Goal: Task Accomplishment & Management: Manage account settings

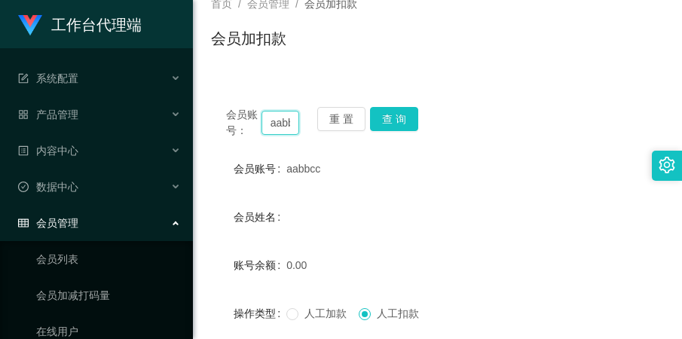
scroll to position [0, 17]
drag, startPoint x: 268, startPoint y: 121, endPoint x: 326, endPoint y: 147, distance: 63.4
click at [326, 147] on div "会员账号： aabbcc 重 置 查 询 会员账号 aabbcc 会员姓名 账号余额 0.00 操作类型 人工加款 人工扣款 金额 确 定" at bounding box center [437, 275] width 453 height 366
click at [337, 124] on button "重 置" at bounding box center [341, 119] width 48 height 24
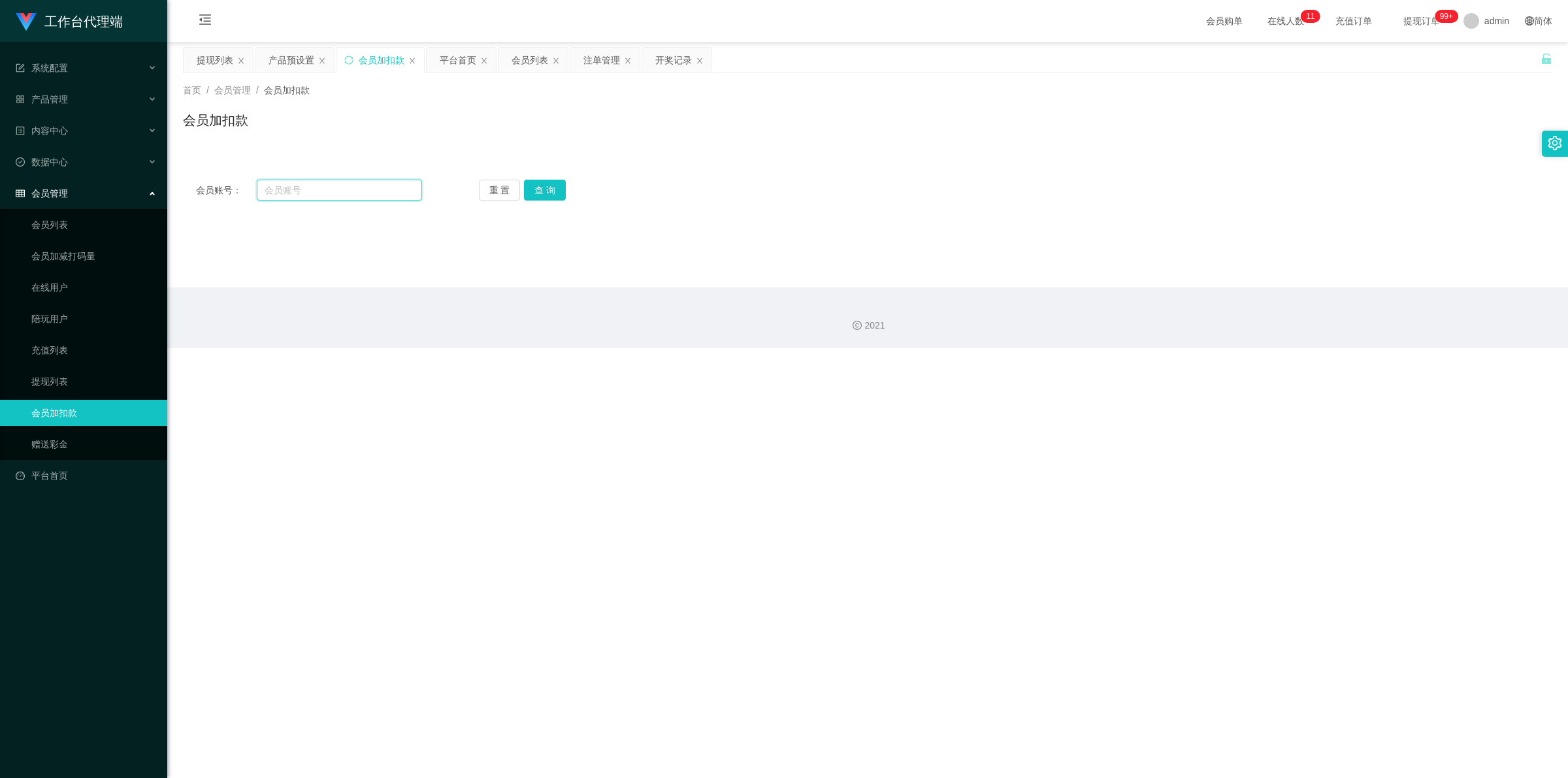
click at [318, 189] on input "text" at bounding box center [339, 190] width 166 height 21
paste input "Pema"
type input "Pema"
click at [539, 184] on button "查 询" at bounding box center [545, 190] width 42 height 21
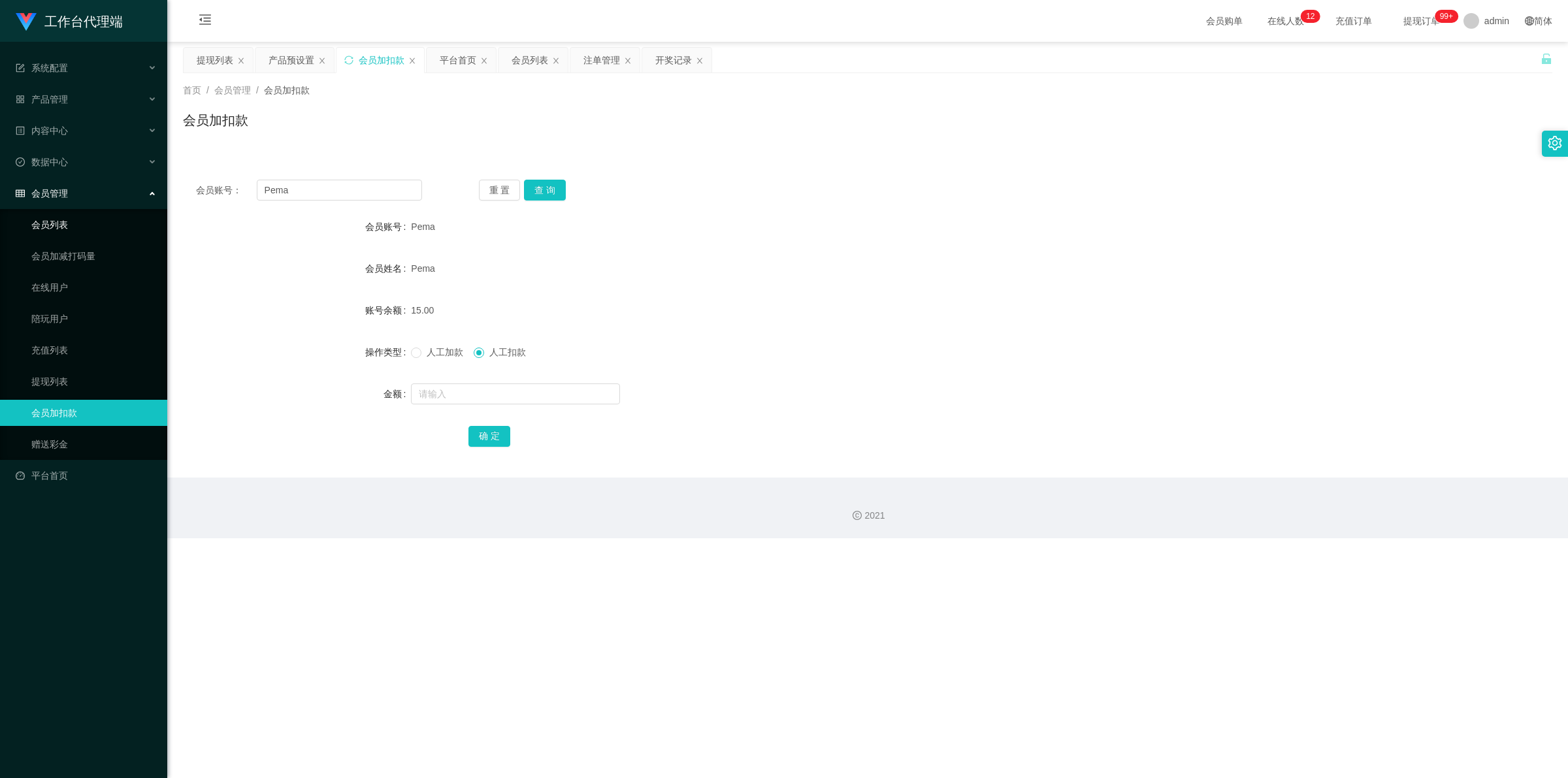
click at [73, 226] on link "会员列表" at bounding box center [94, 225] width 126 height 26
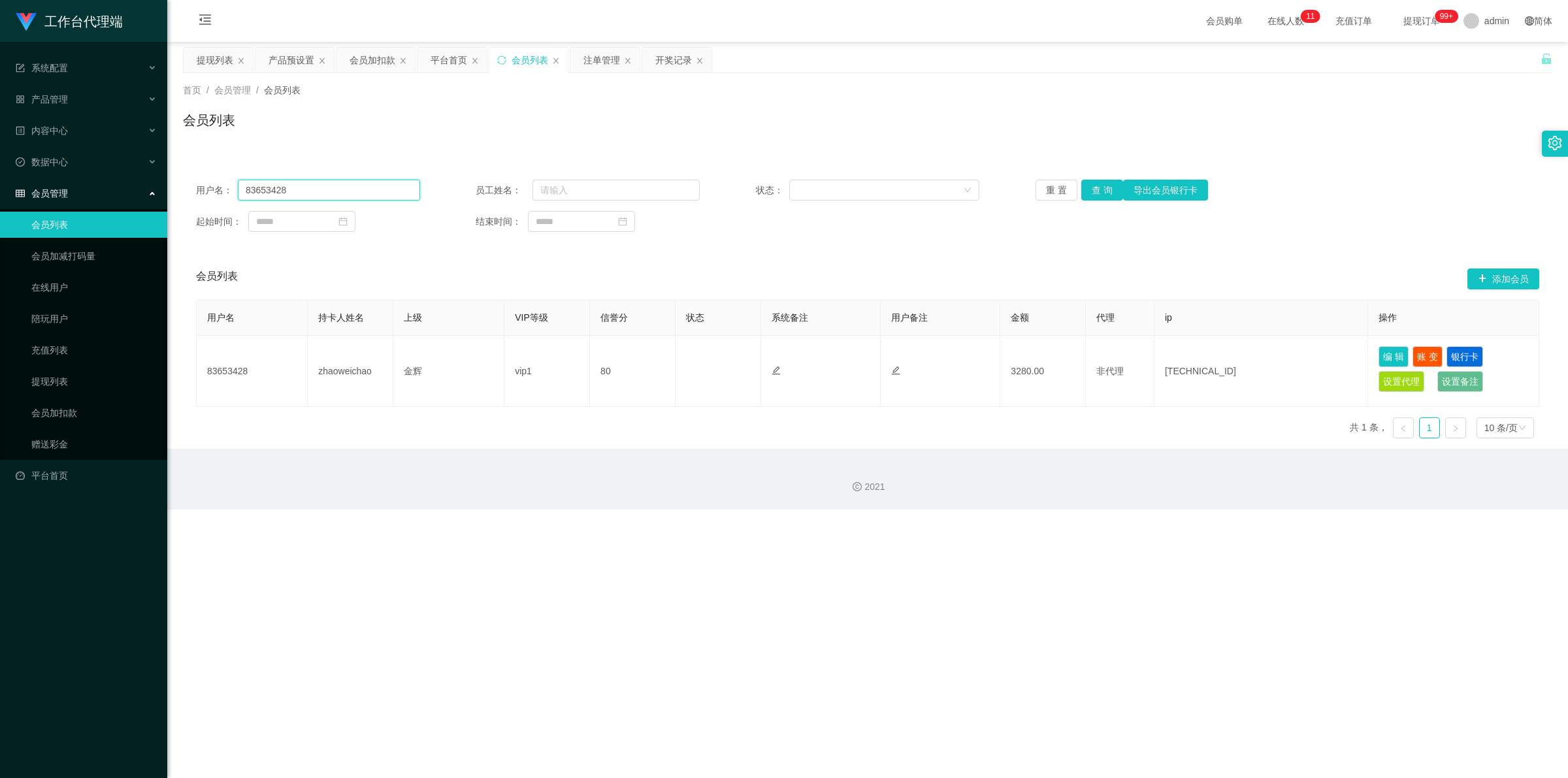
drag, startPoint x: 351, startPoint y: 187, endPoint x: 226, endPoint y: 194, distance: 125.2
click at [226, 194] on div "用户名： 83653428" at bounding box center [308, 190] width 224 height 21
paste input "Pema"
type input "Pema"
click at [591, 187] on button "查 询" at bounding box center [1102, 190] width 42 height 21
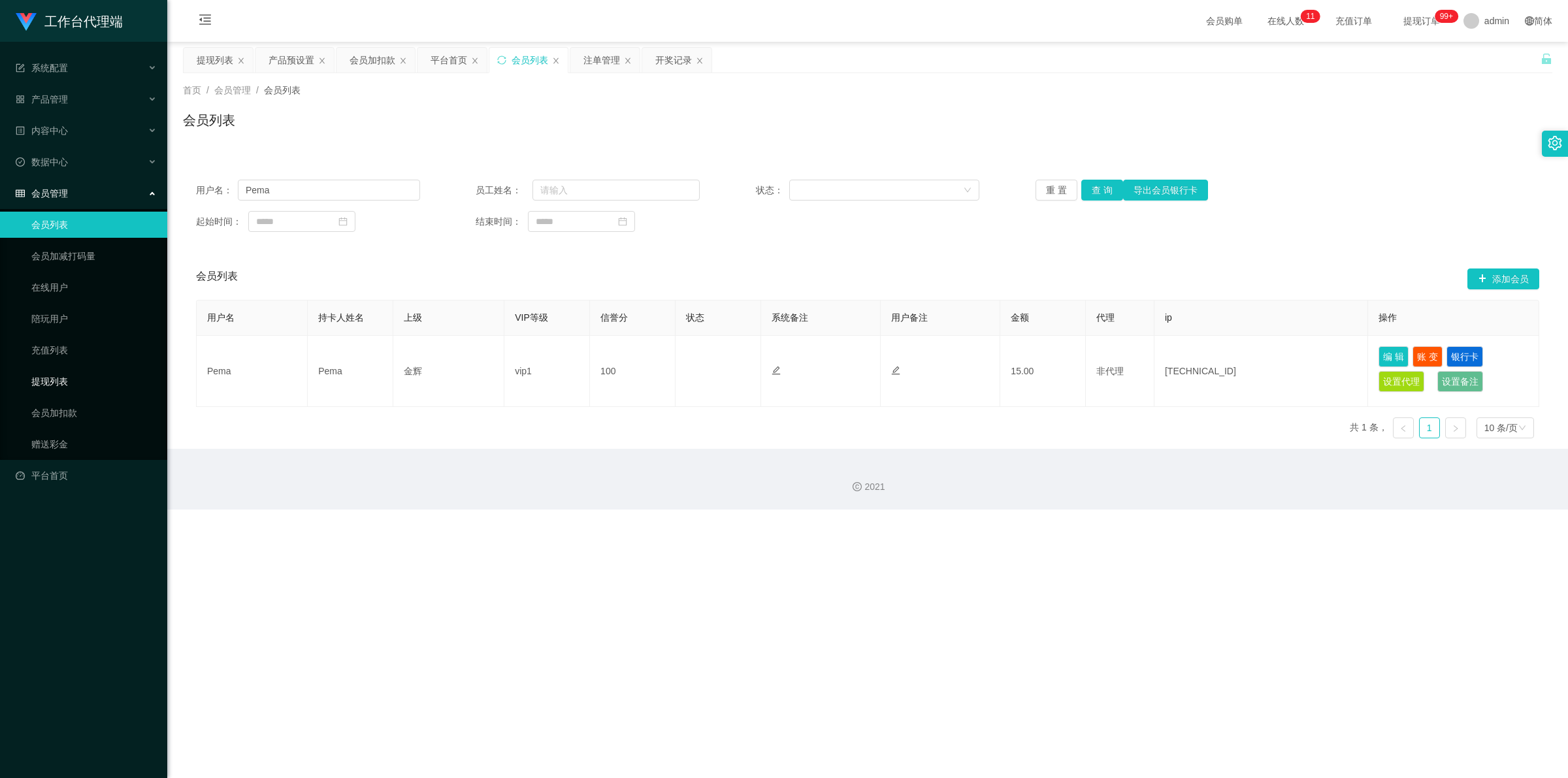
click at [87, 293] on link "提现列表" at bounding box center [94, 382] width 126 height 26
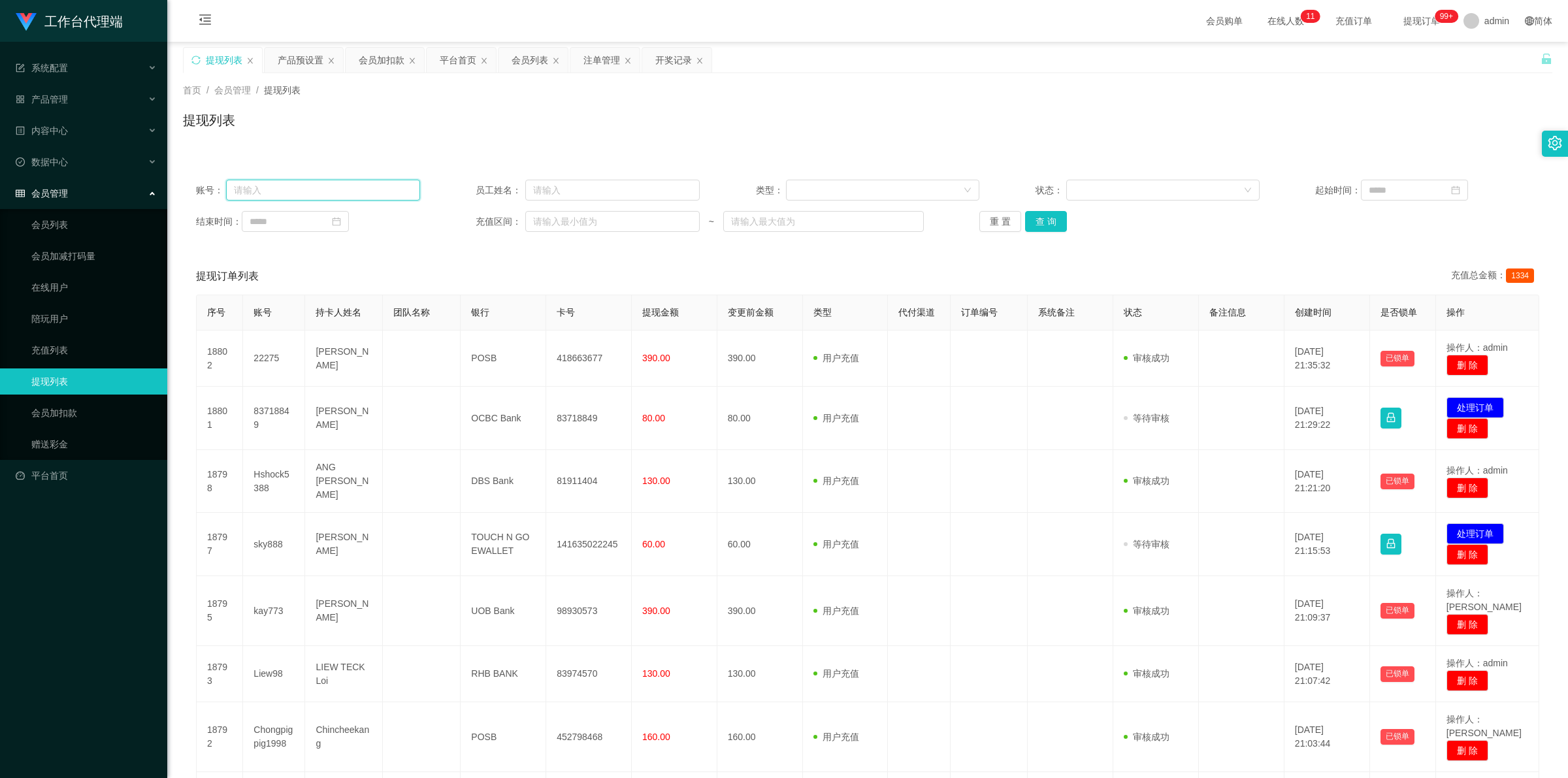
click at [312, 194] on input "text" at bounding box center [323, 190] width 193 height 21
paste input "Pema"
type input "Pema"
click at [591, 229] on button "查 询" at bounding box center [1046, 221] width 42 height 21
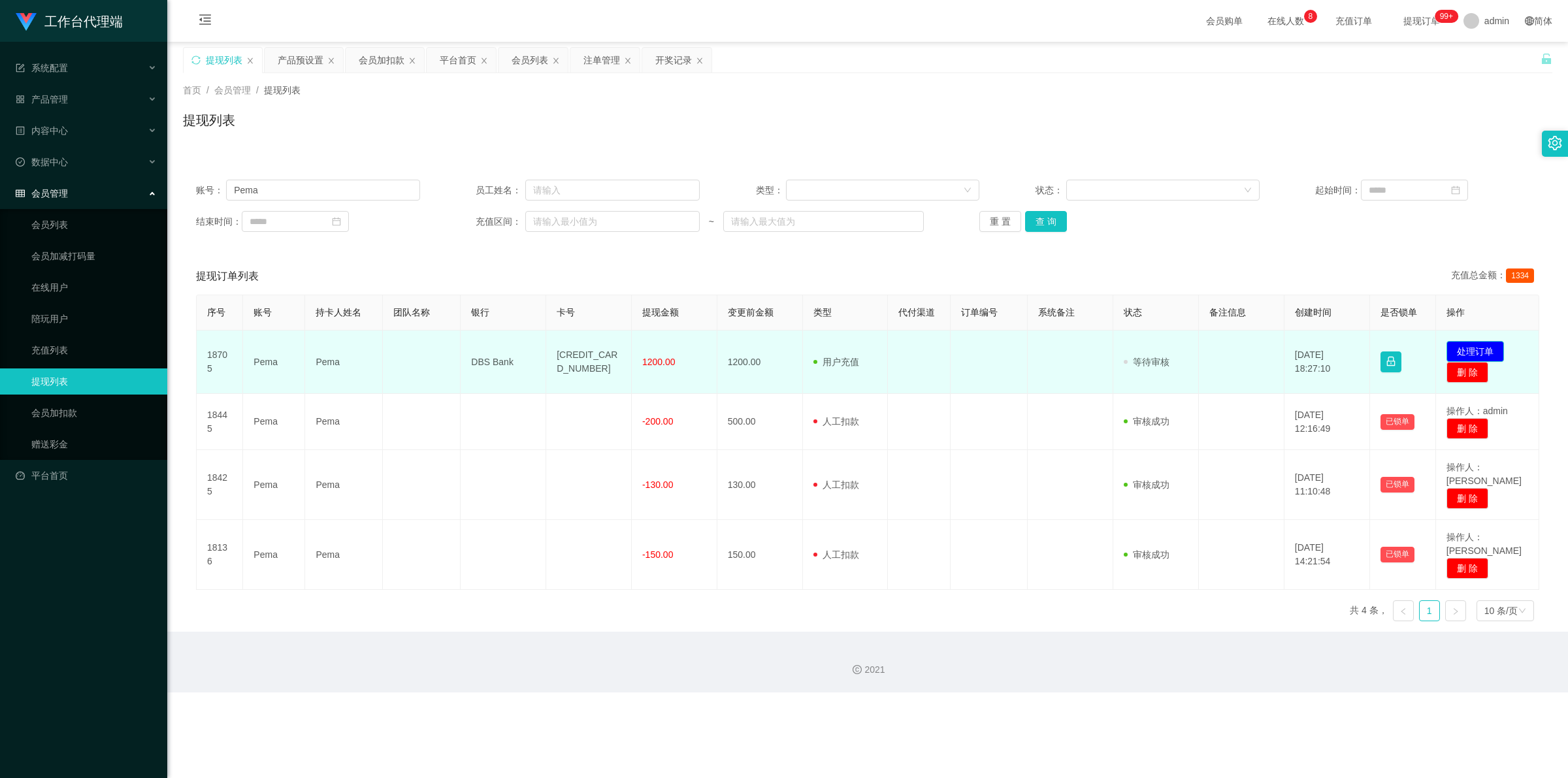
click at [591, 293] on button "处理订单" at bounding box center [1475, 351] width 57 height 21
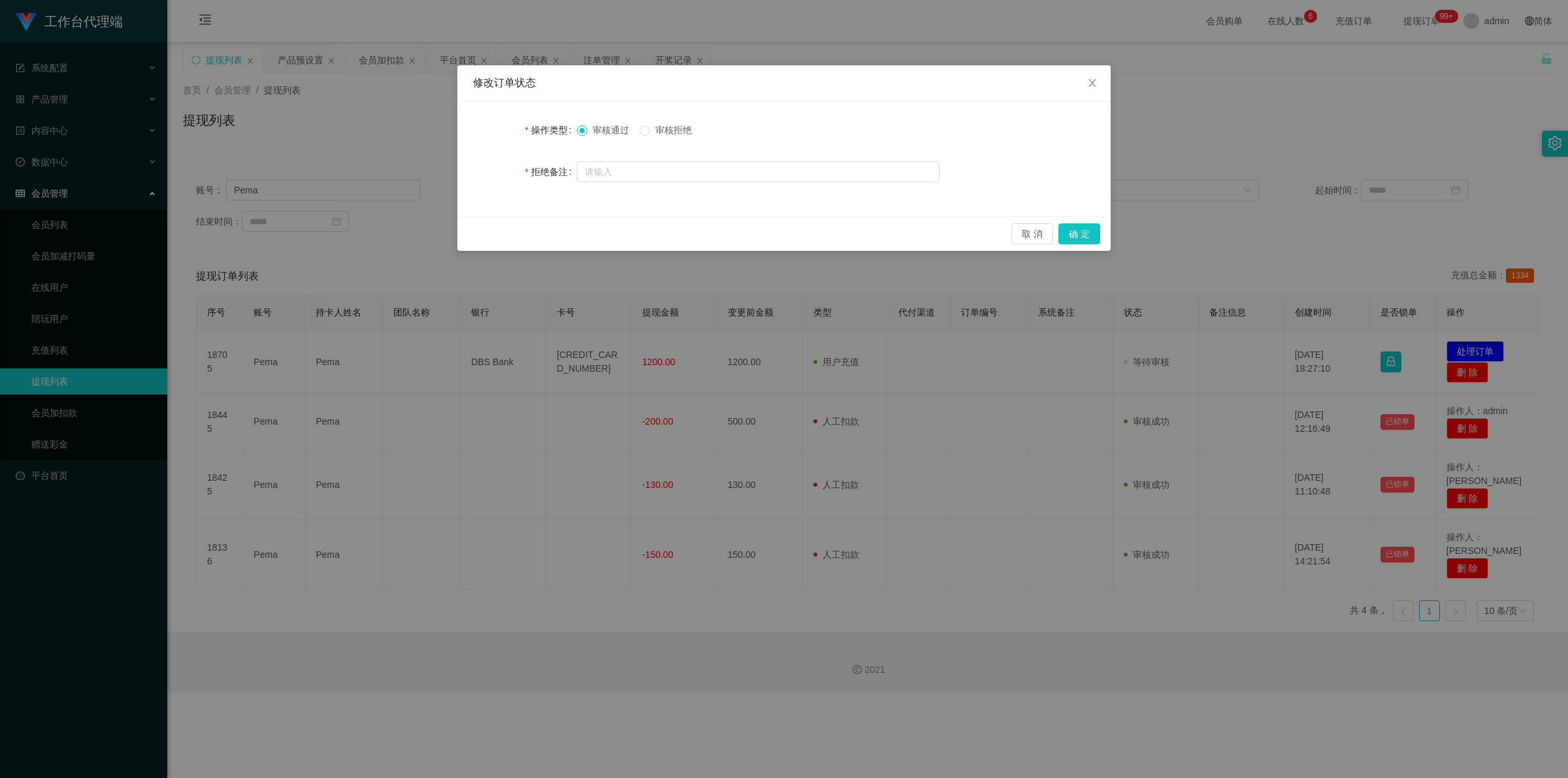
click at [591, 127] on span "审核拒绝" at bounding box center [673, 130] width 47 height 10
click at [591, 173] on input "text" at bounding box center [758, 172] width 363 height 21
type input "你好，系统检测到没有尚未完成福利订单，导致你账户异常，如果再次私自操作会冻结你的账户"
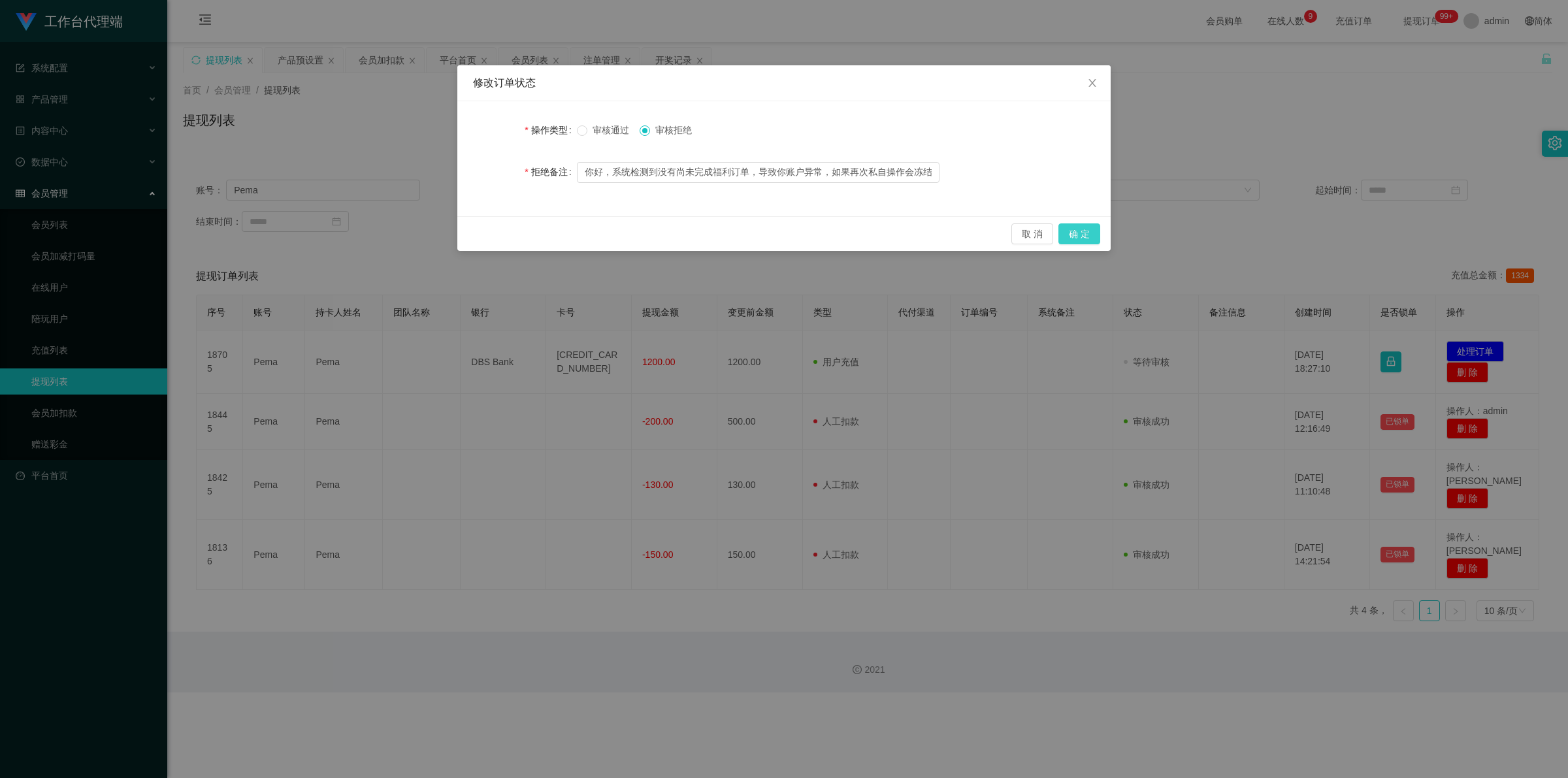
click at [591, 234] on button "确 定" at bounding box center [1079, 234] width 42 height 21
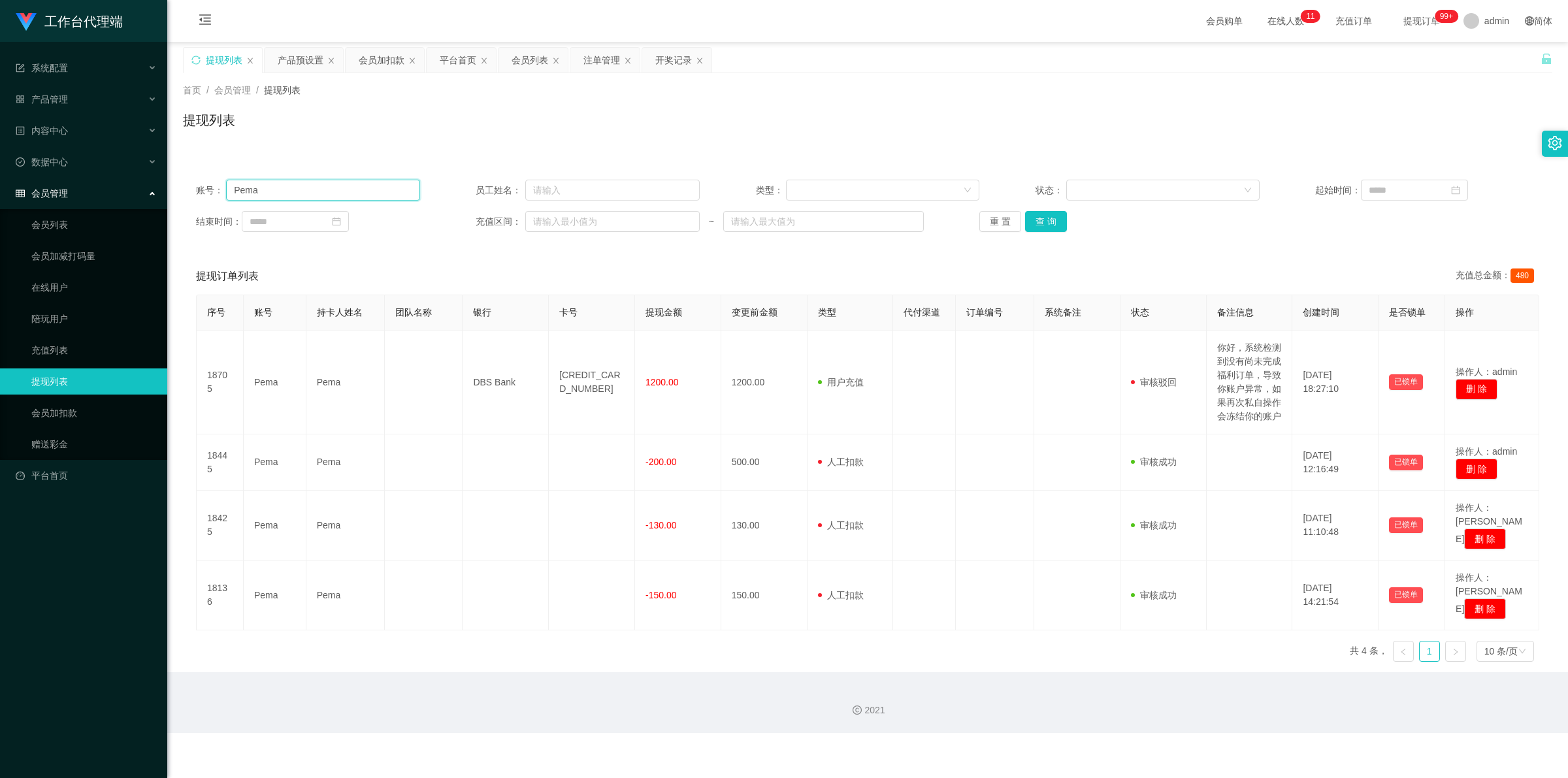
drag, startPoint x: 286, startPoint y: 198, endPoint x: 227, endPoint y: 196, distance: 59.0
click at [227, 196] on input "Pema" at bounding box center [323, 190] width 193 height 21
click at [83, 216] on link "会员列表" at bounding box center [94, 225] width 126 height 26
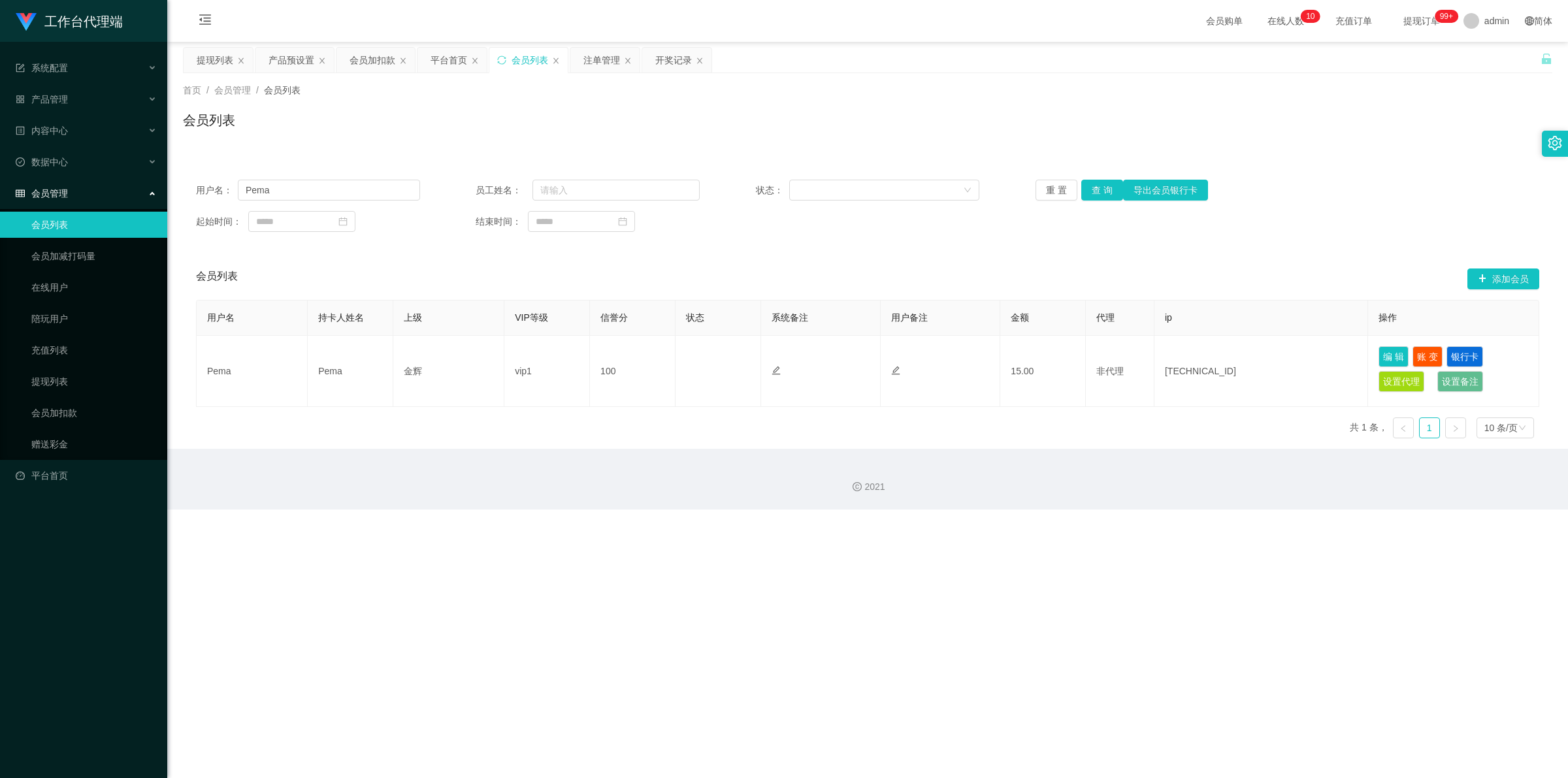
click at [82, 184] on div "会员管理" at bounding box center [83, 193] width 167 height 26
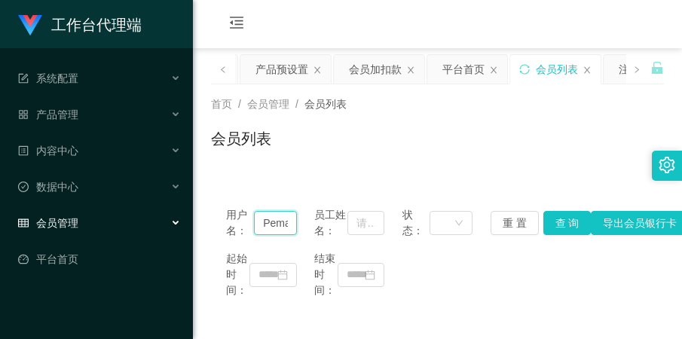
scroll to position [0, 2]
drag, startPoint x: 261, startPoint y: 220, endPoint x: 291, endPoint y: 239, distance: 34.9
click at [291, 239] on div "用户名： Pema 员工姓名： 状态： 重 置 查 询 导出会员银行卡 起始时间： 结束时间：" at bounding box center [437, 252] width 453 height 121
click at [499, 220] on button "重 置" at bounding box center [514, 223] width 48 height 24
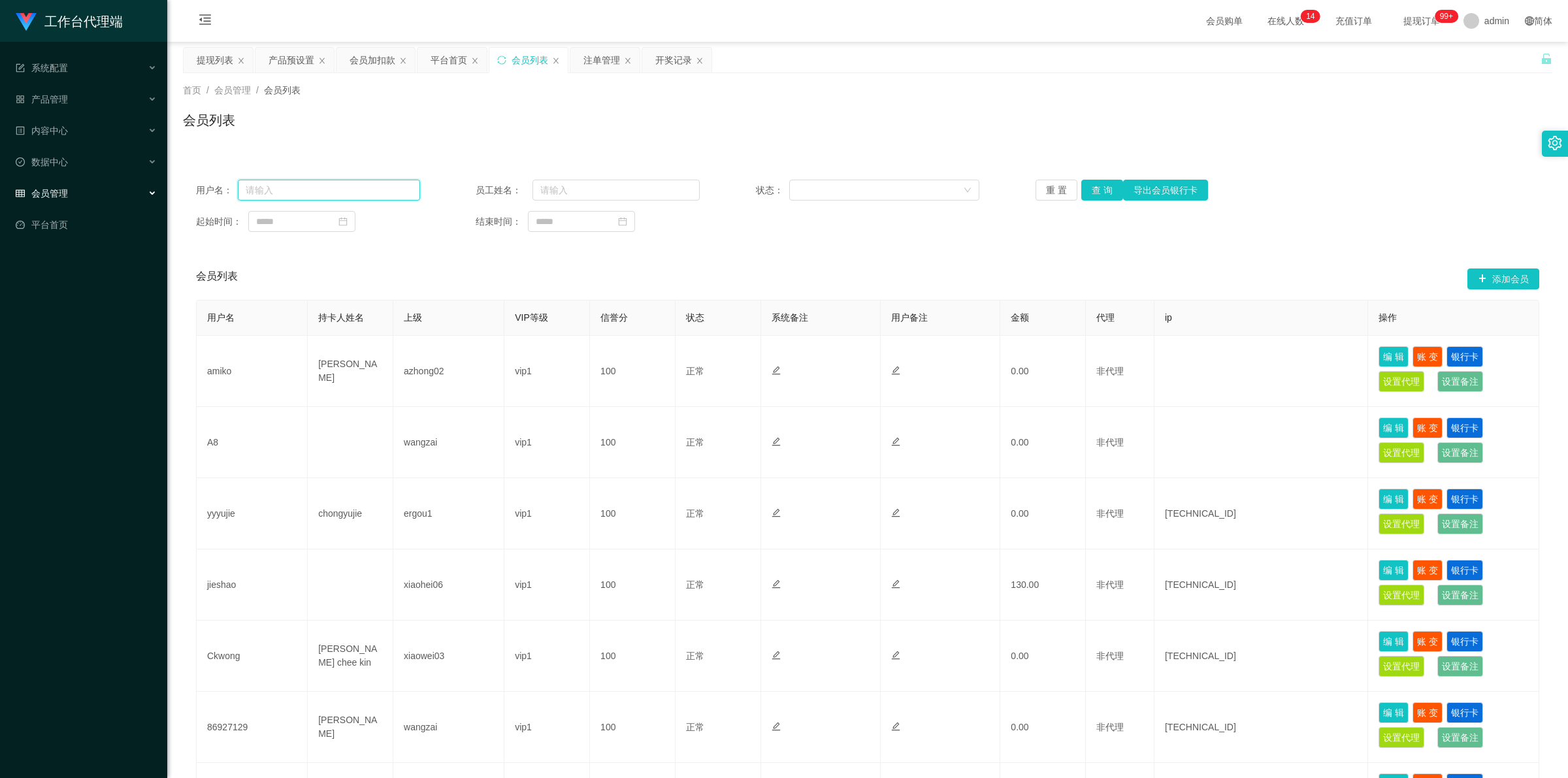
click at [309, 193] on input "text" at bounding box center [329, 190] width 182 height 21
paste input "Pema"
type input "Pema"
click at [591, 197] on button "查 询" at bounding box center [1102, 190] width 42 height 21
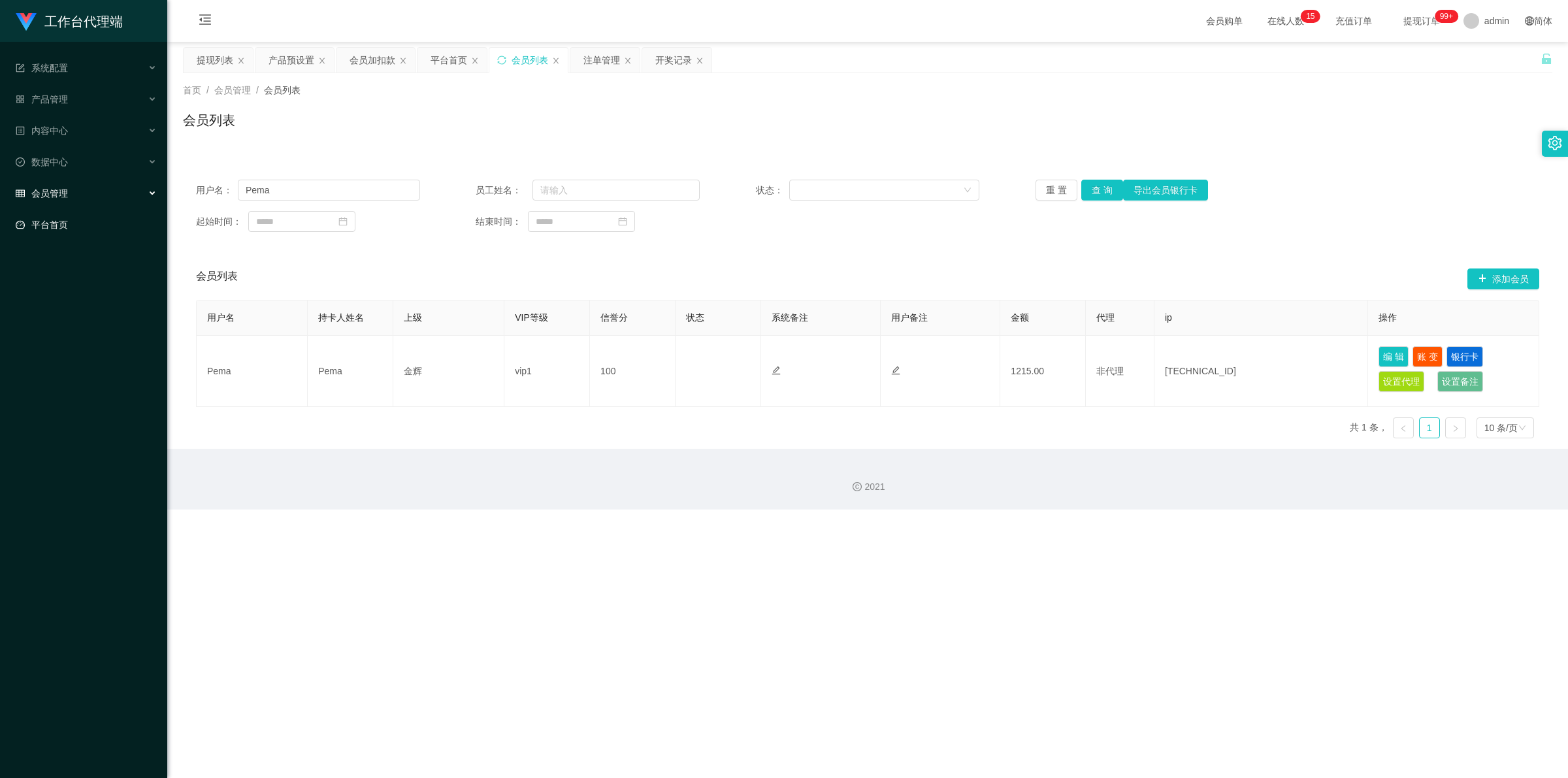
click at [93, 218] on link "平台首页" at bounding box center [86, 225] width 141 height 26
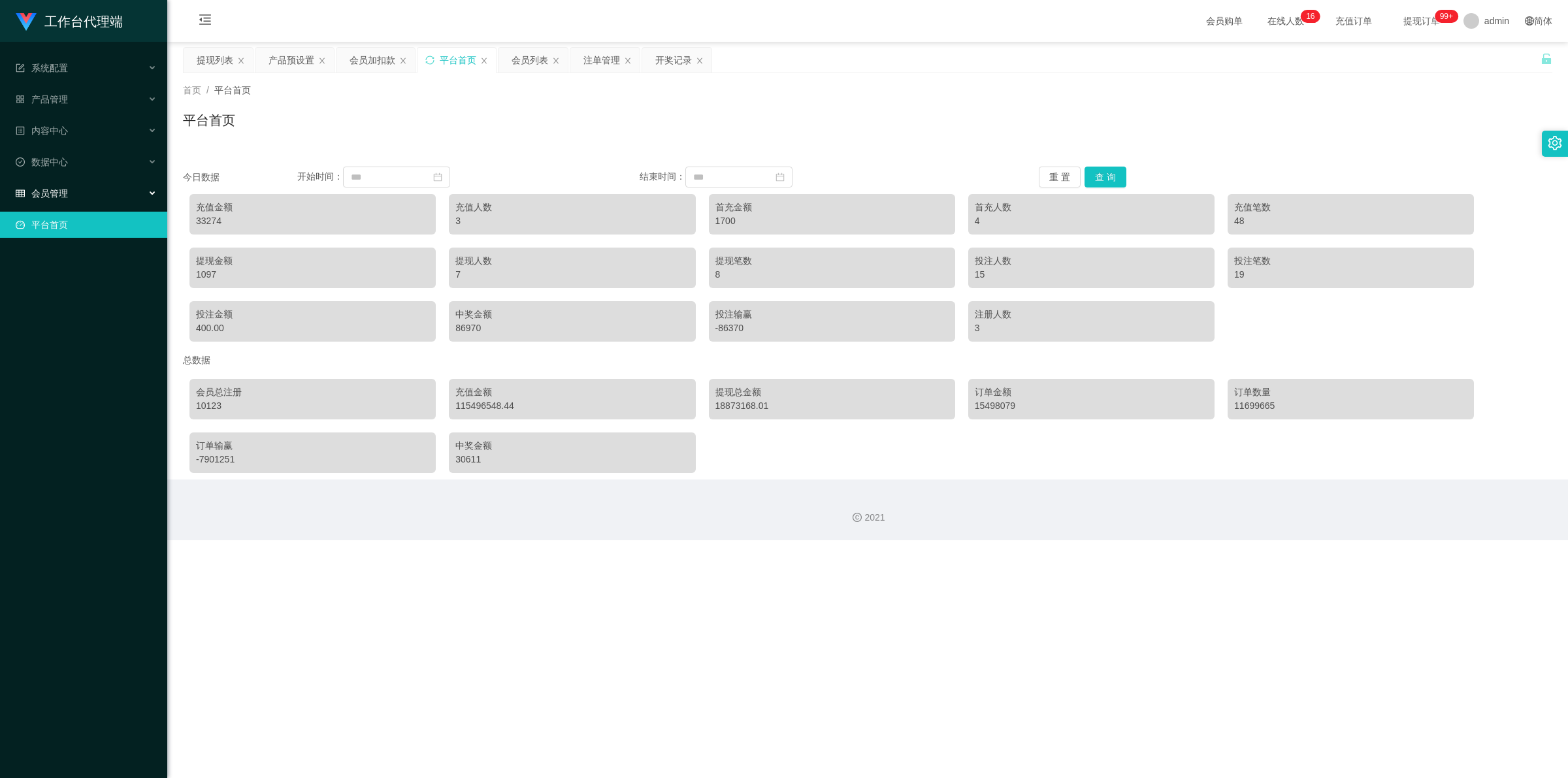
click at [83, 197] on div "会员管理" at bounding box center [83, 193] width 167 height 26
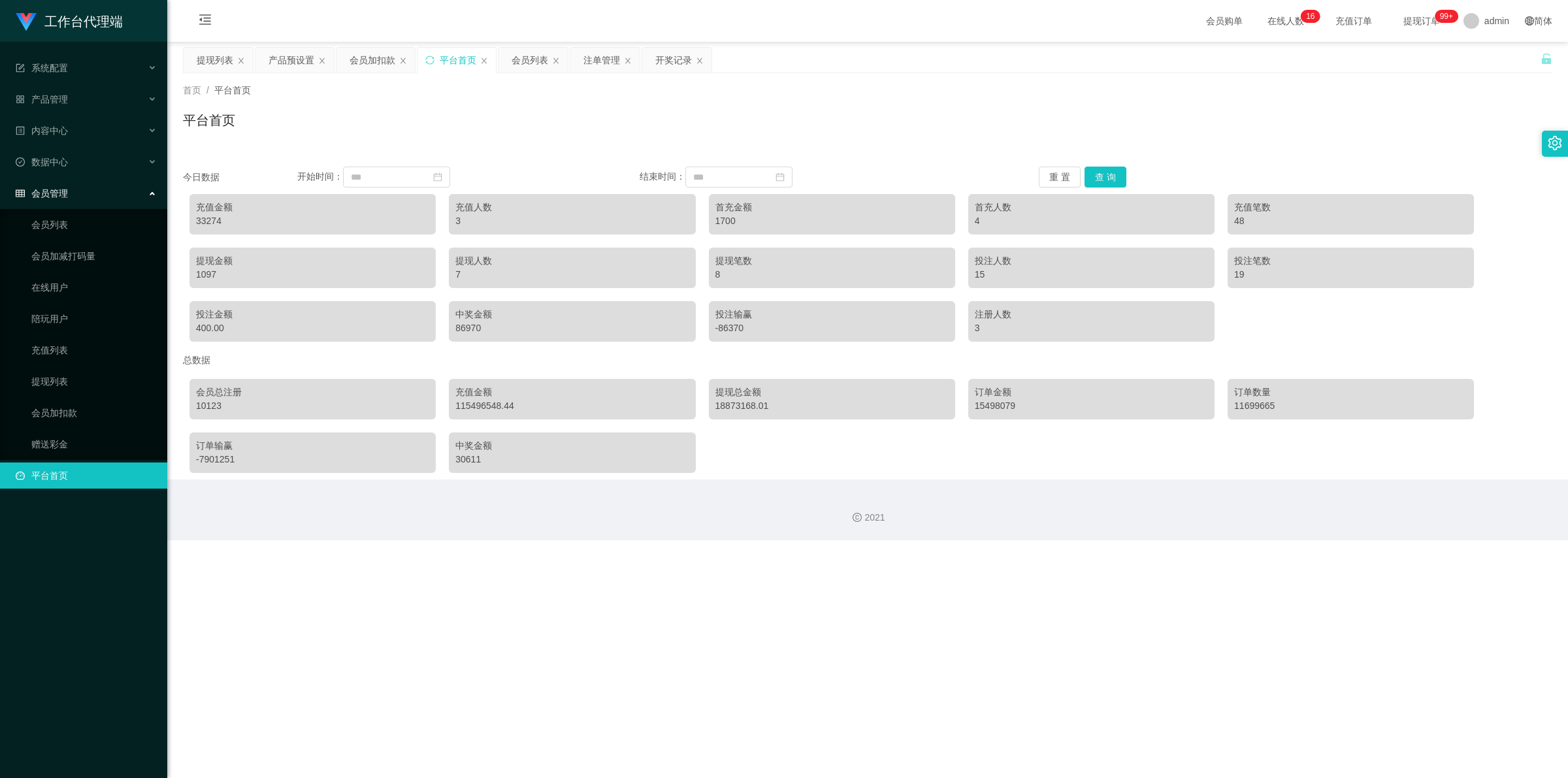
click at [83, 197] on div "会员管理" at bounding box center [83, 193] width 167 height 26
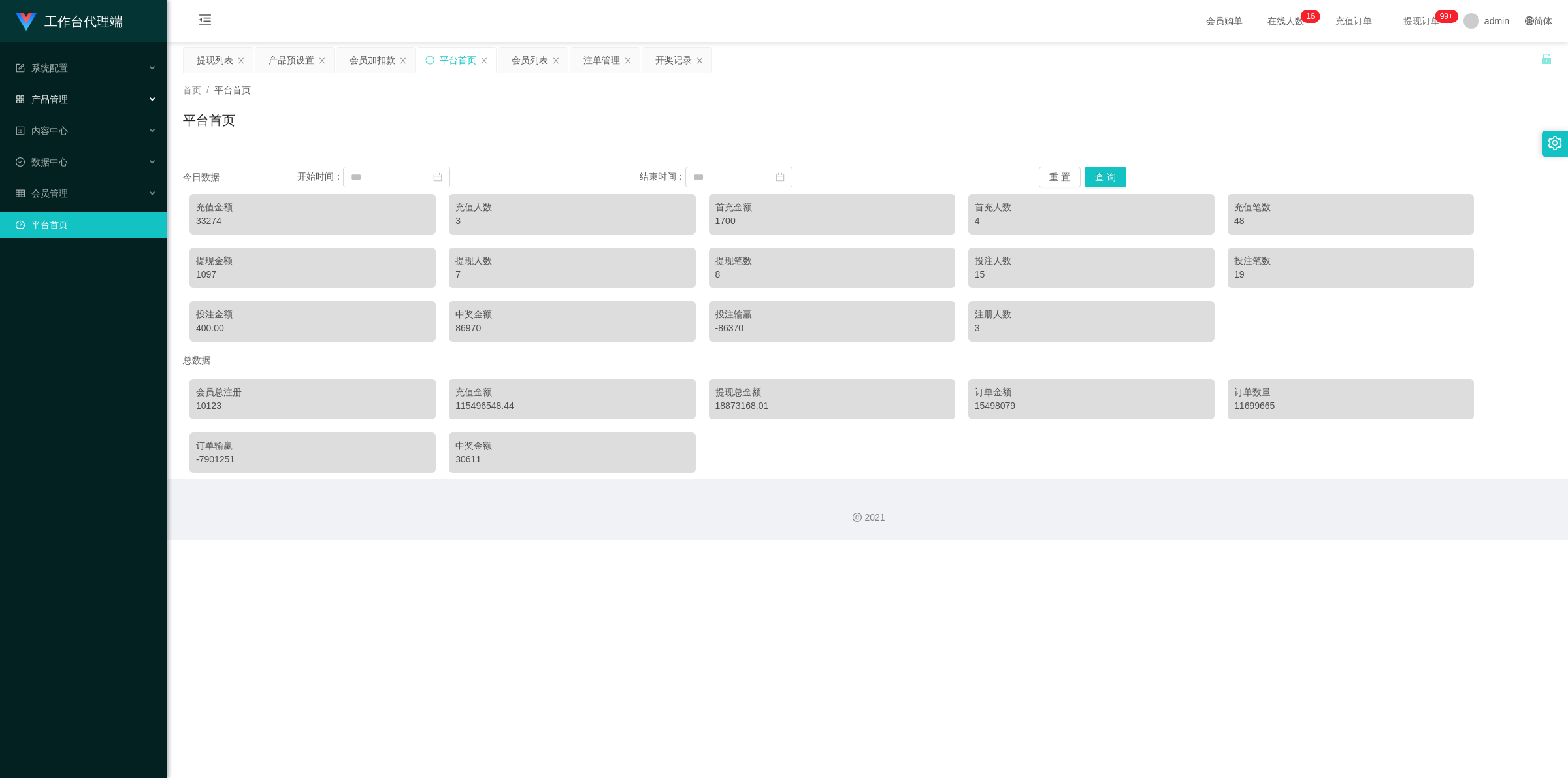
click at [85, 99] on div "产品管理" at bounding box center [83, 99] width 167 height 26
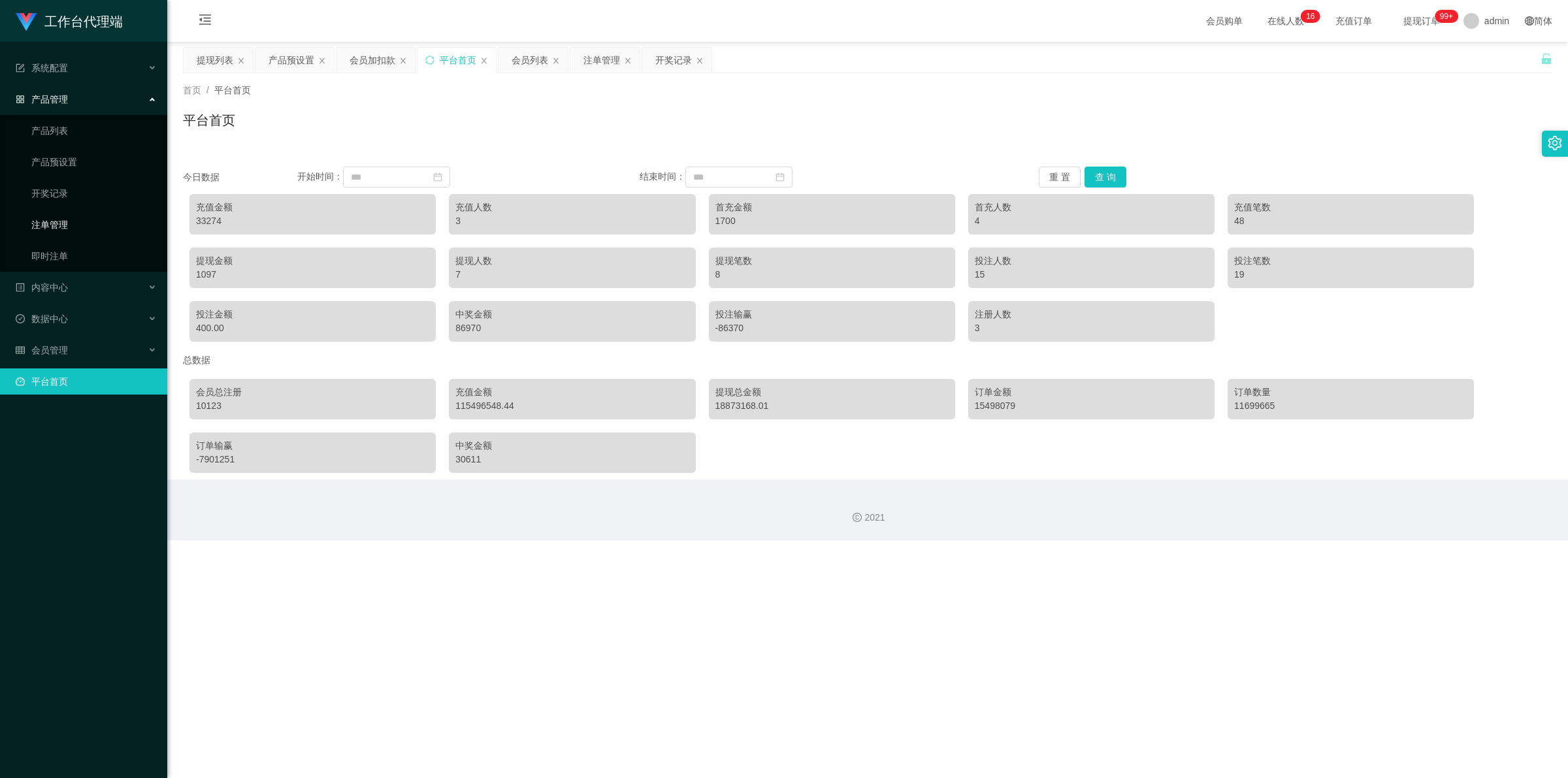
click at [74, 212] on link "注单管理" at bounding box center [94, 225] width 126 height 26
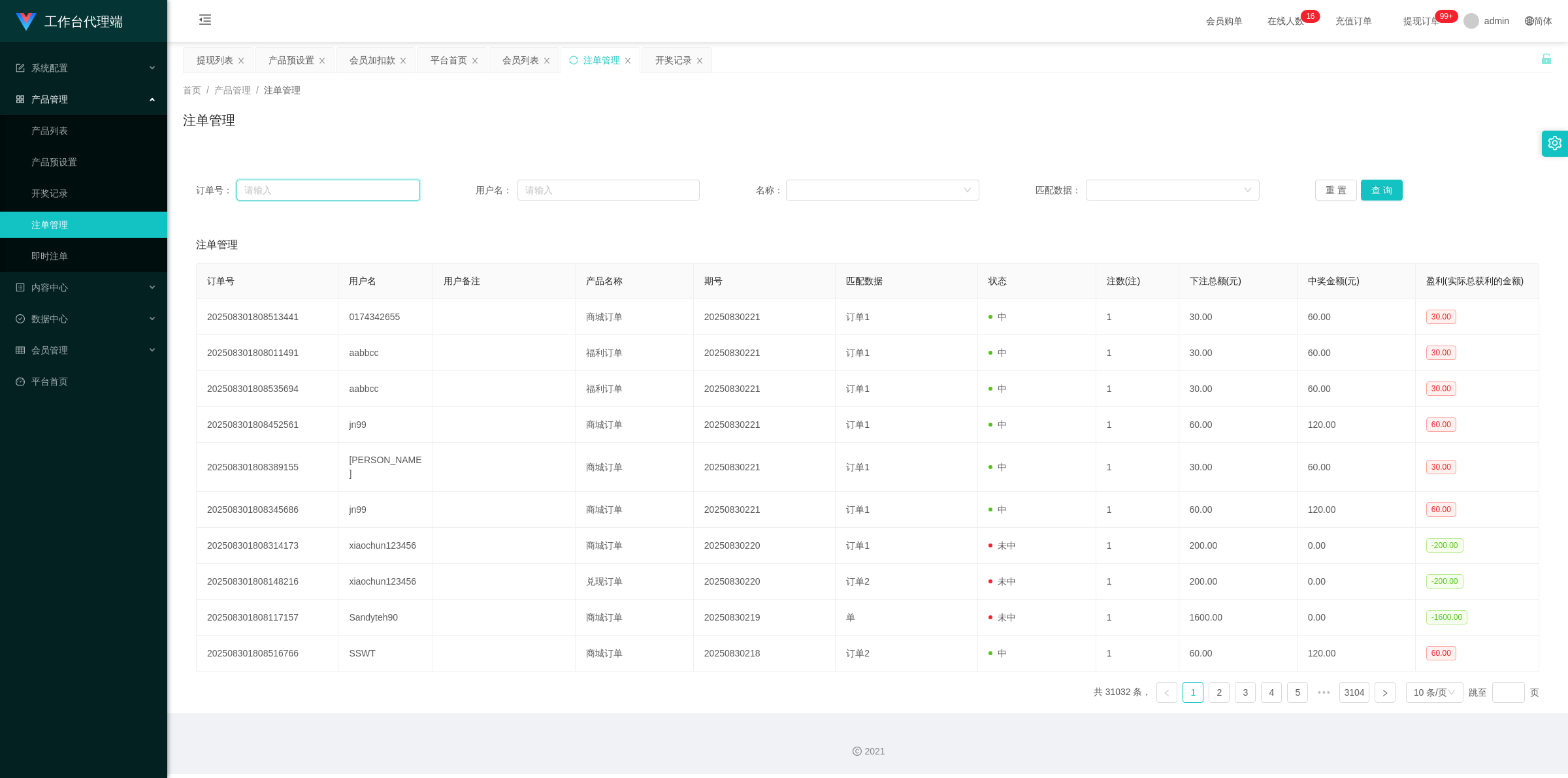
click at [304, 197] on input "text" at bounding box center [329, 190] width 184 height 21
click at [564, 193] on input "text" at bounding box center [609, 190] width 182 height 21
paste input "Pema"
type input "Pema"
click at [591, 188] on button "查 询" at bounding box center [1382, 190] width 42 height 21
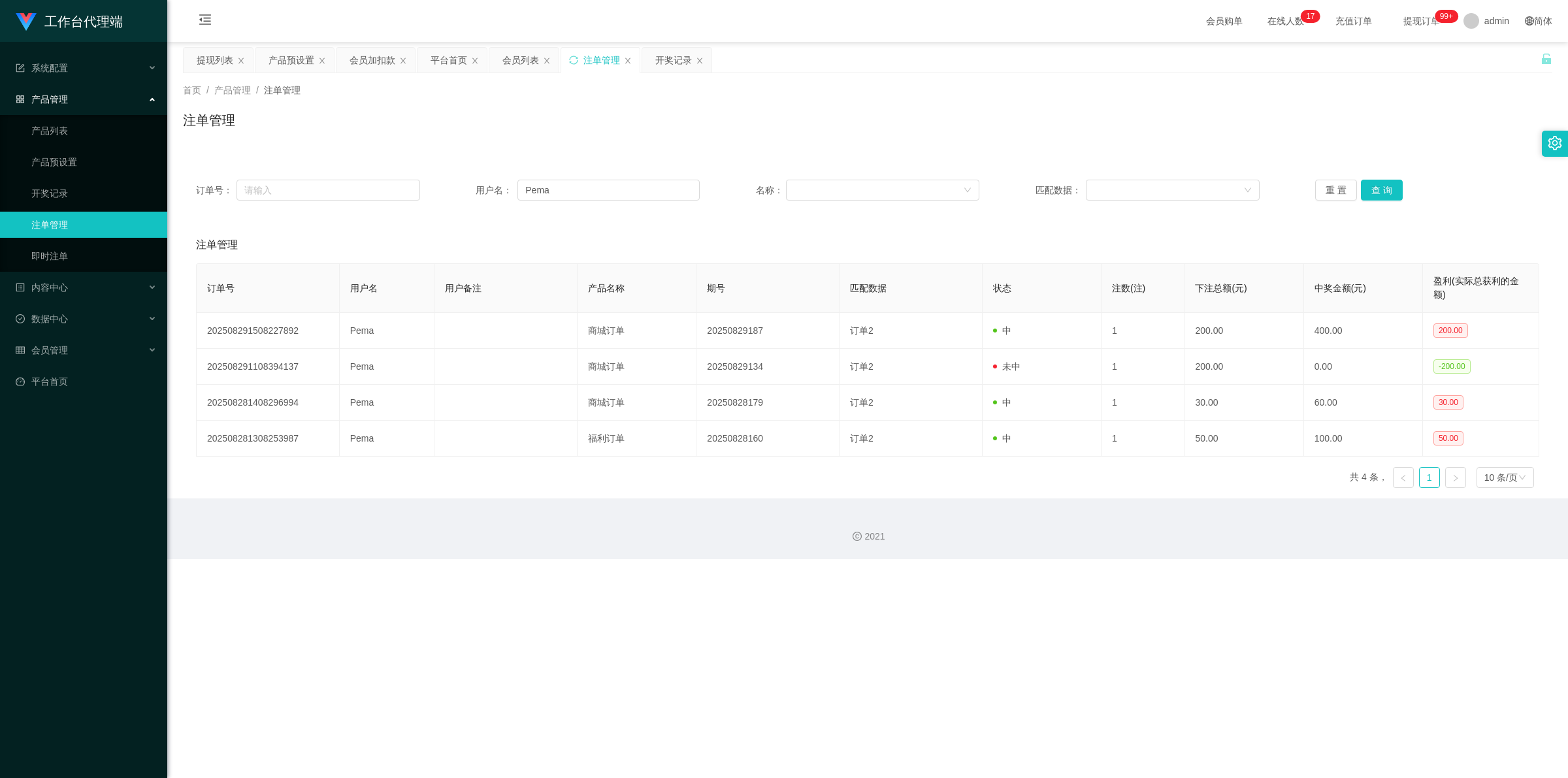
click at [102, 99] on div "产品管理" at bounding box center [83, 99] width 167 height 26
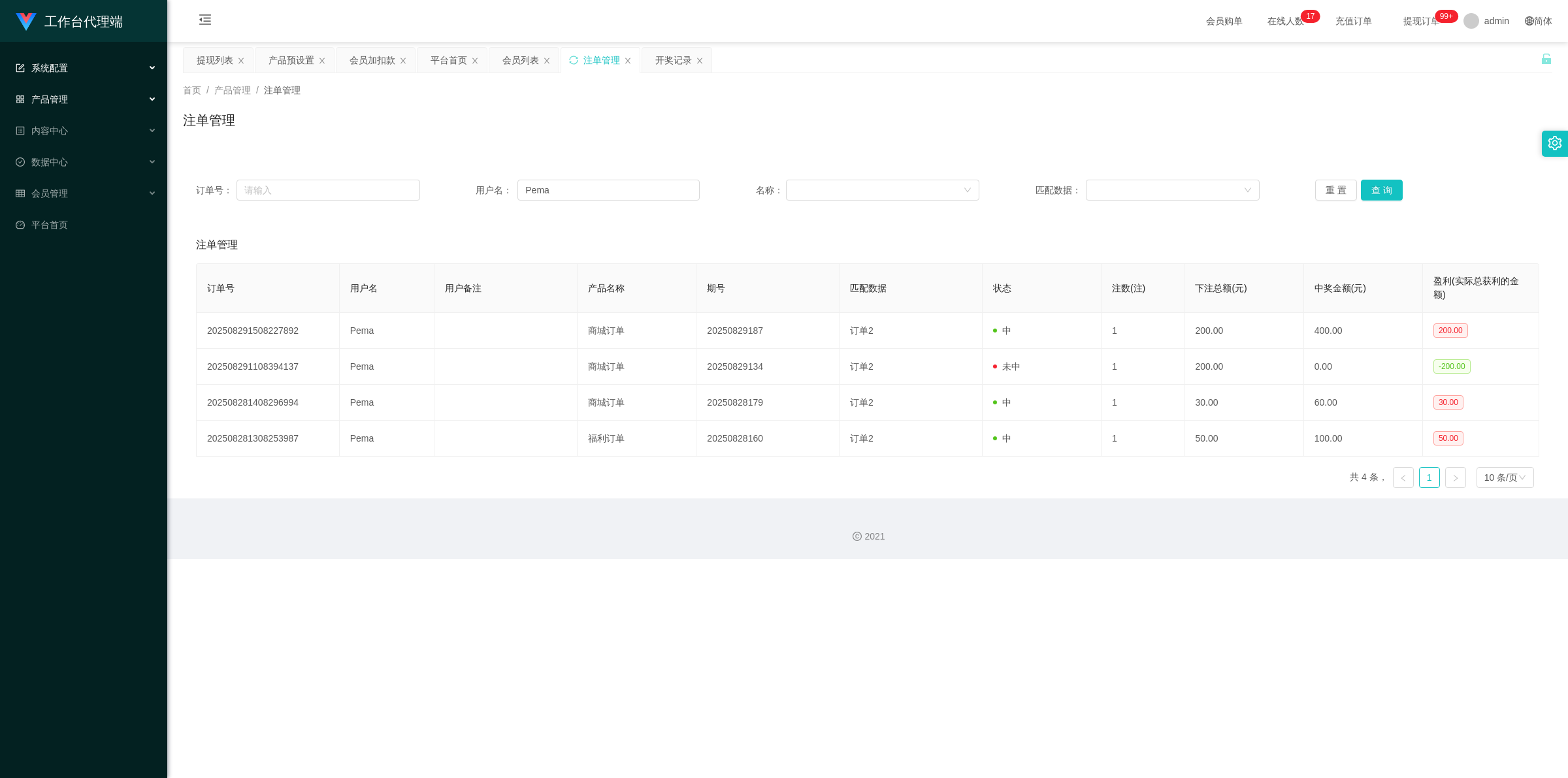
click at [105, 73] on div "系统配置" at bounding box center [83, 68] width 167 height 26
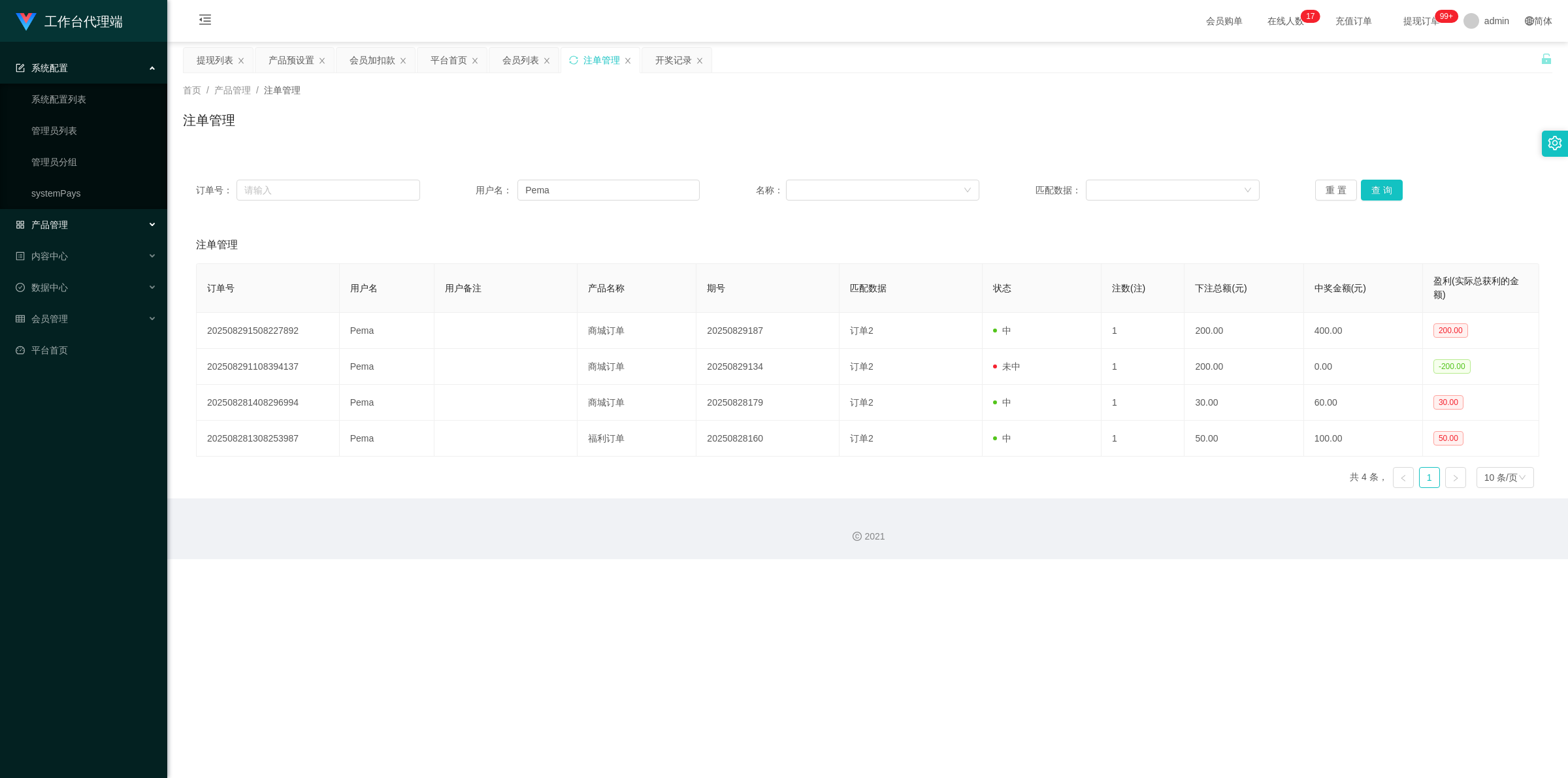
click at [105, 73] on div "系统配置" at bounding box center [83, 68] width 167 height 26
